Goal: Check status: Verify the current state of an ongoing process or item

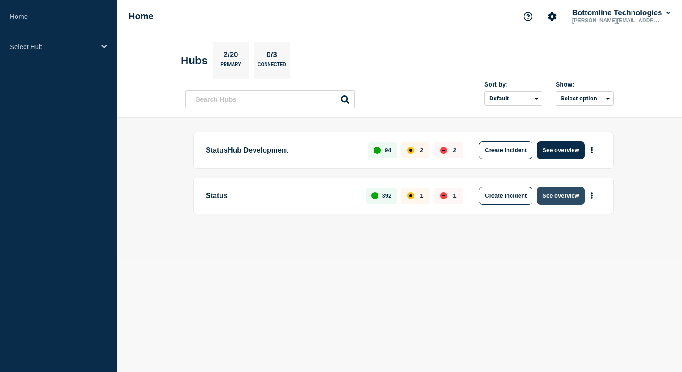
click at [558, 195] on button "See overview" at bounding box center [560, 196] width 47 height 18
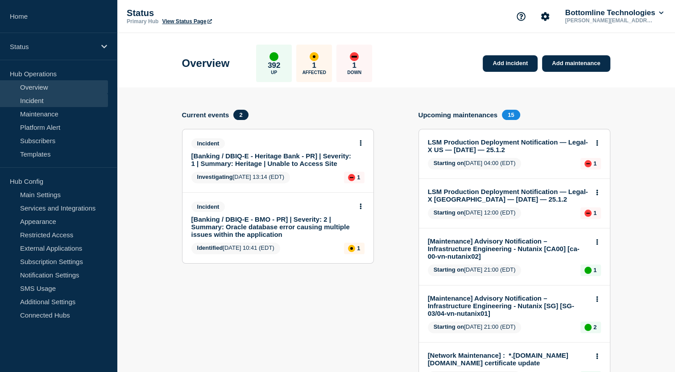
click at [43, 100] on link "Incident" at bounding box center [54, 100] width 108 height 13
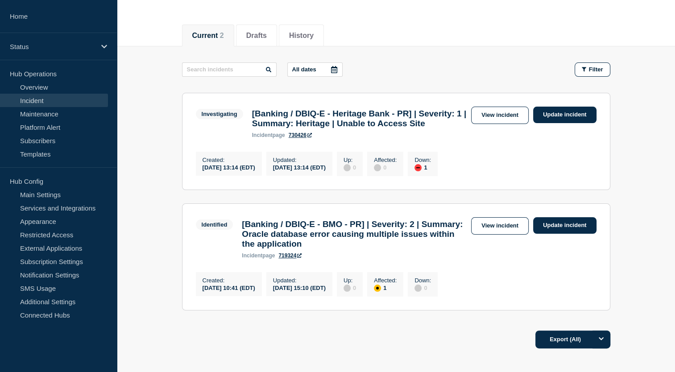
scroll to position [83, 0]
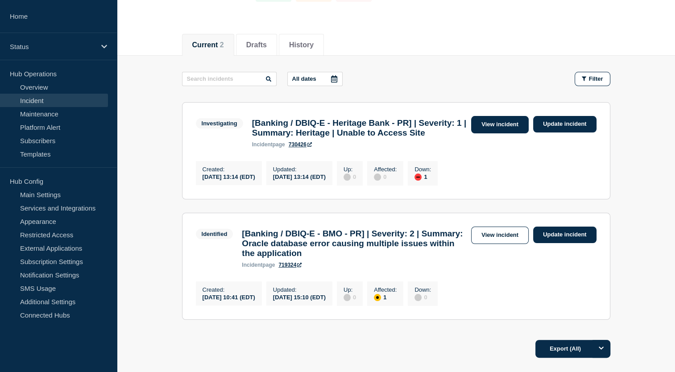
click at [501, 129] on link "View incident" at bounding box center [500, 124] width 58 height 17
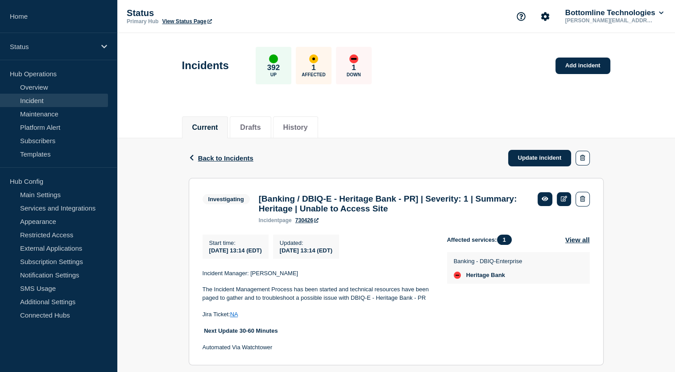
scroll to position [25, 0]
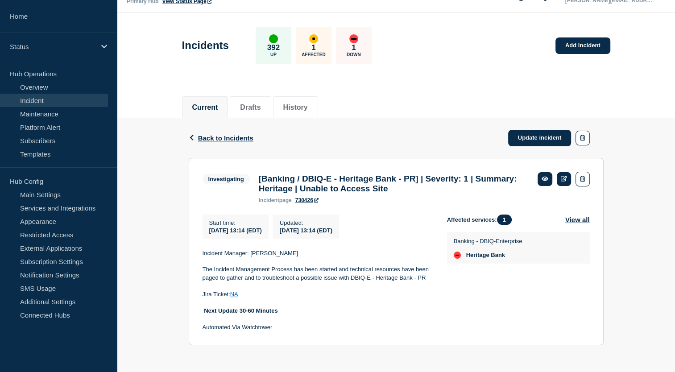
click at [363, 305] on p at bounding box center [317, 302] width 230 height 8
